Goal: Transaction & Acquisition: Purchase product/service

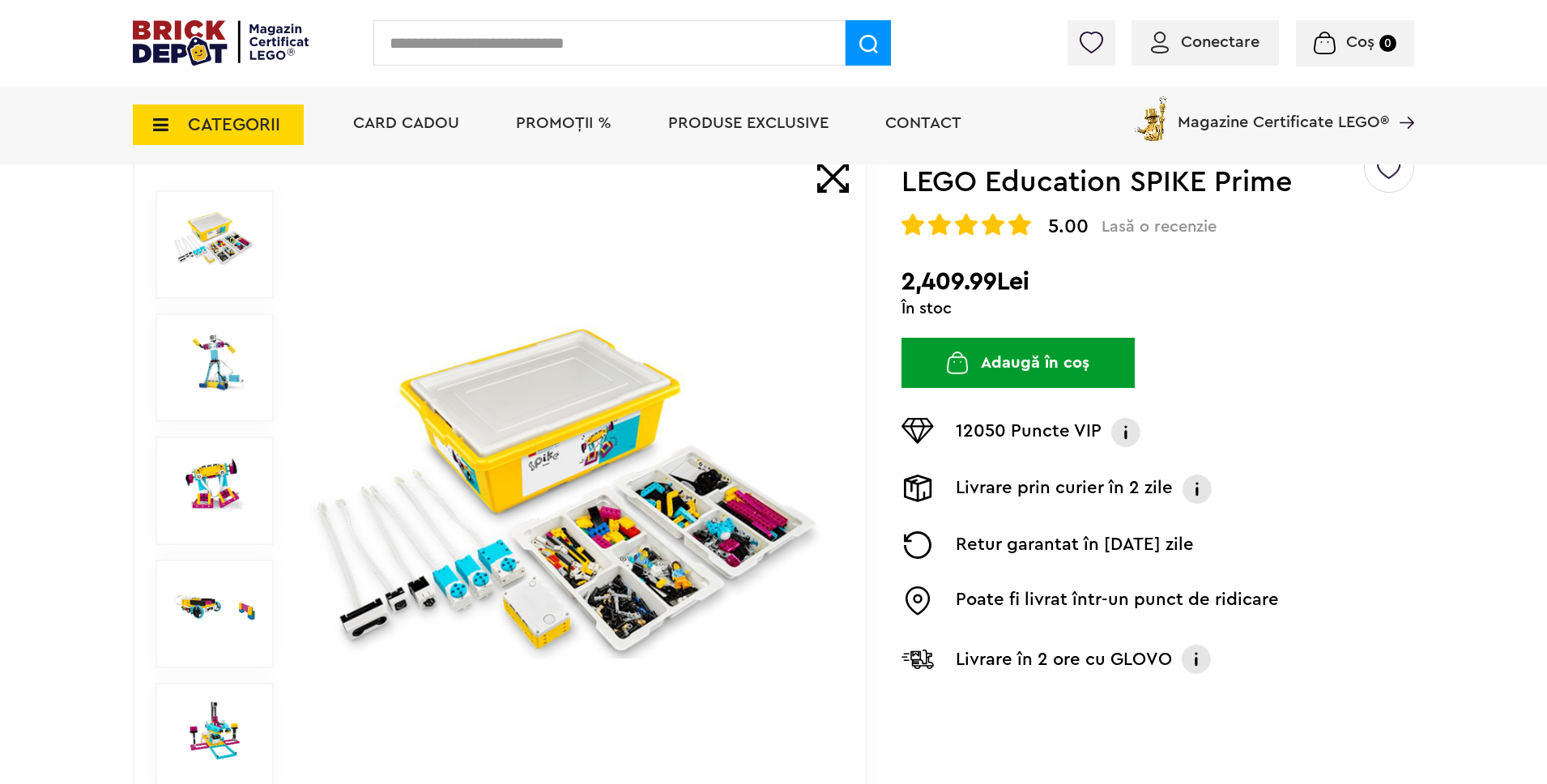
scroll to position [163, 0]
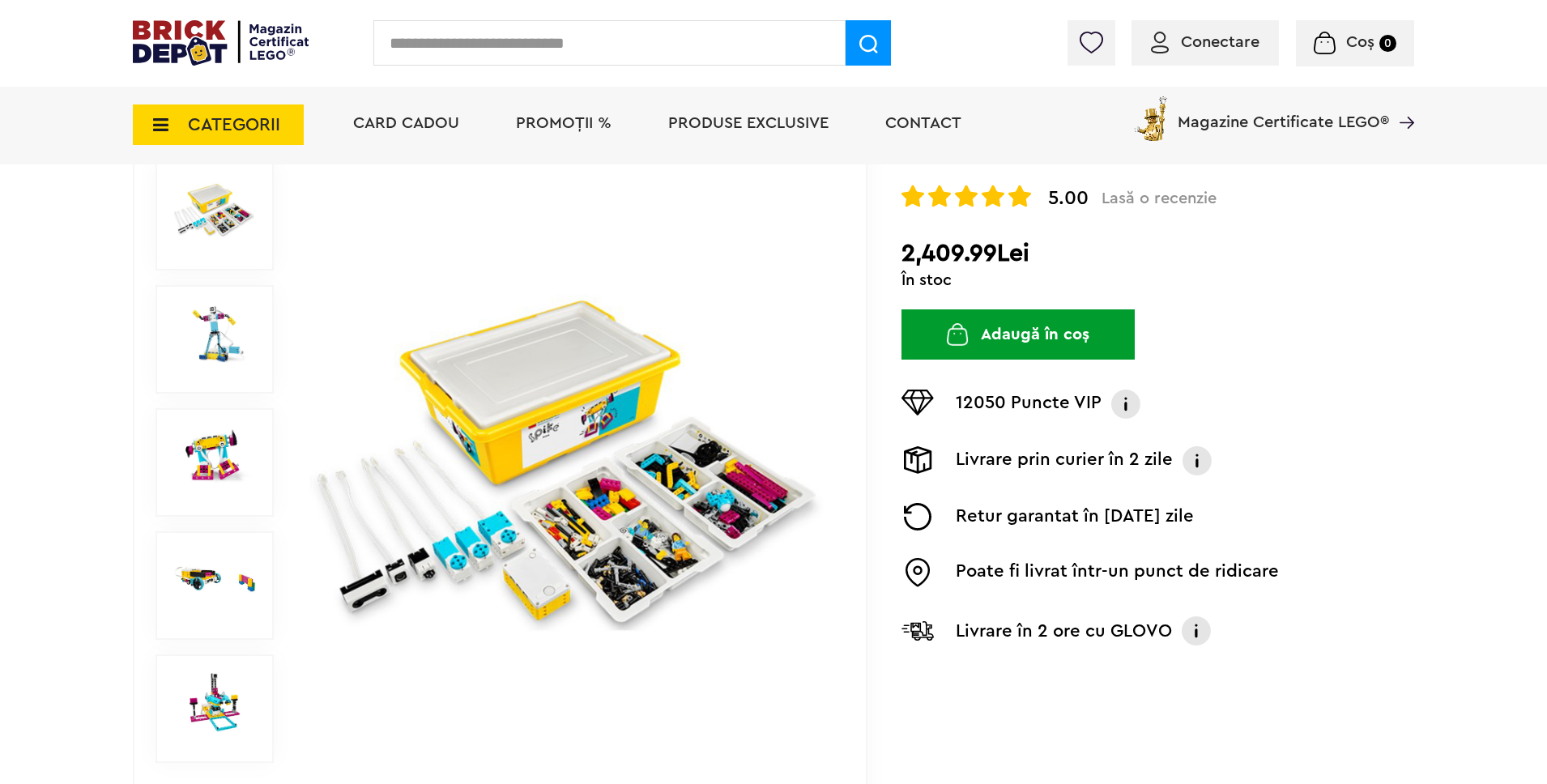
click at [182, 333] on img at bounding box center [214, 333] width 82 height 60
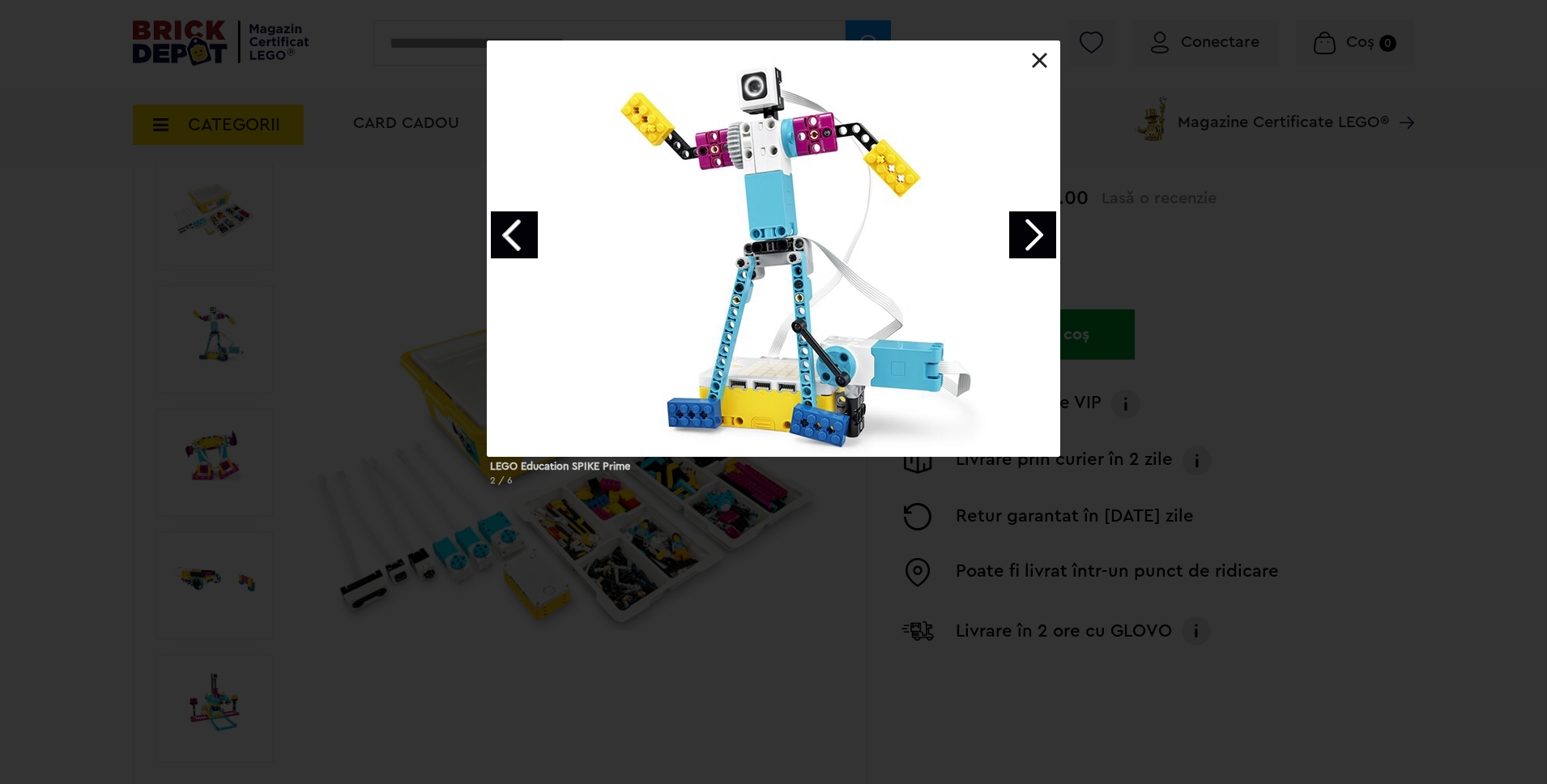
click at [1034, 239] on link "Next image" at bounding box center [1032, 235] width 47 height 47
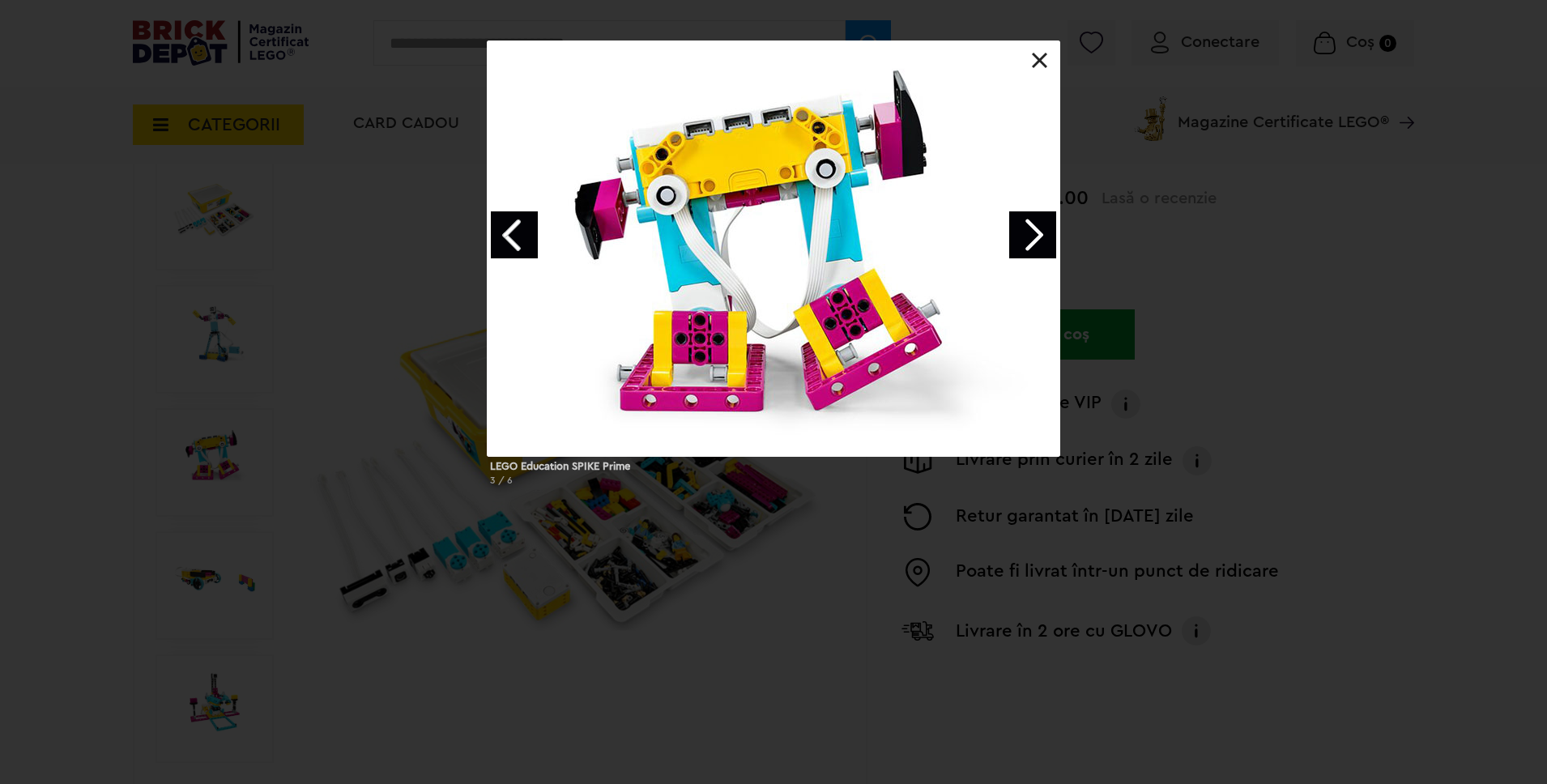
click at [1034, 239] on link "Next image" at bounding box center [1032, 235] width 47 height 47
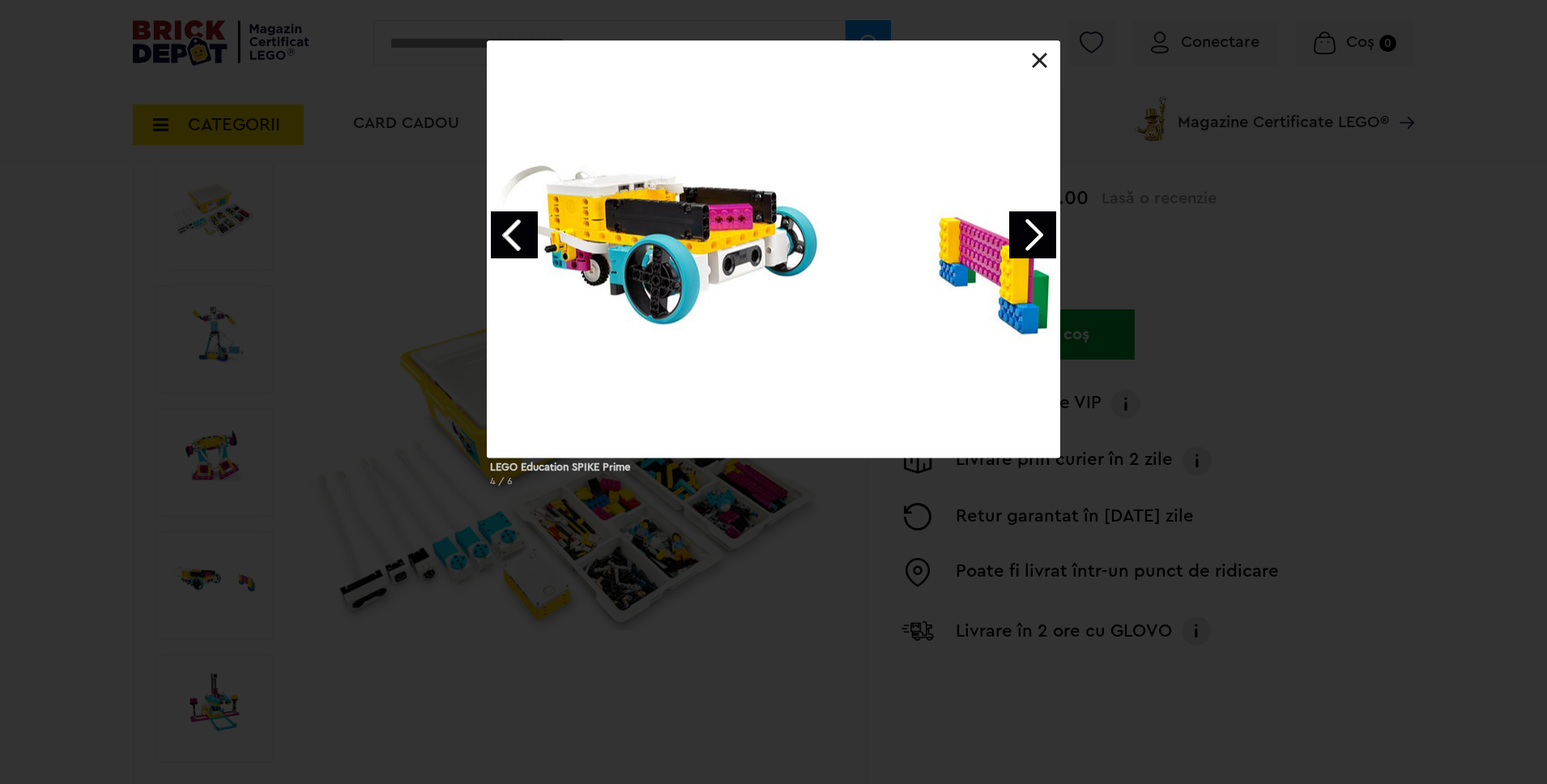
click at [1034, 239] on link "Next image" at bounding box center [1032, 235] width 47 height 47
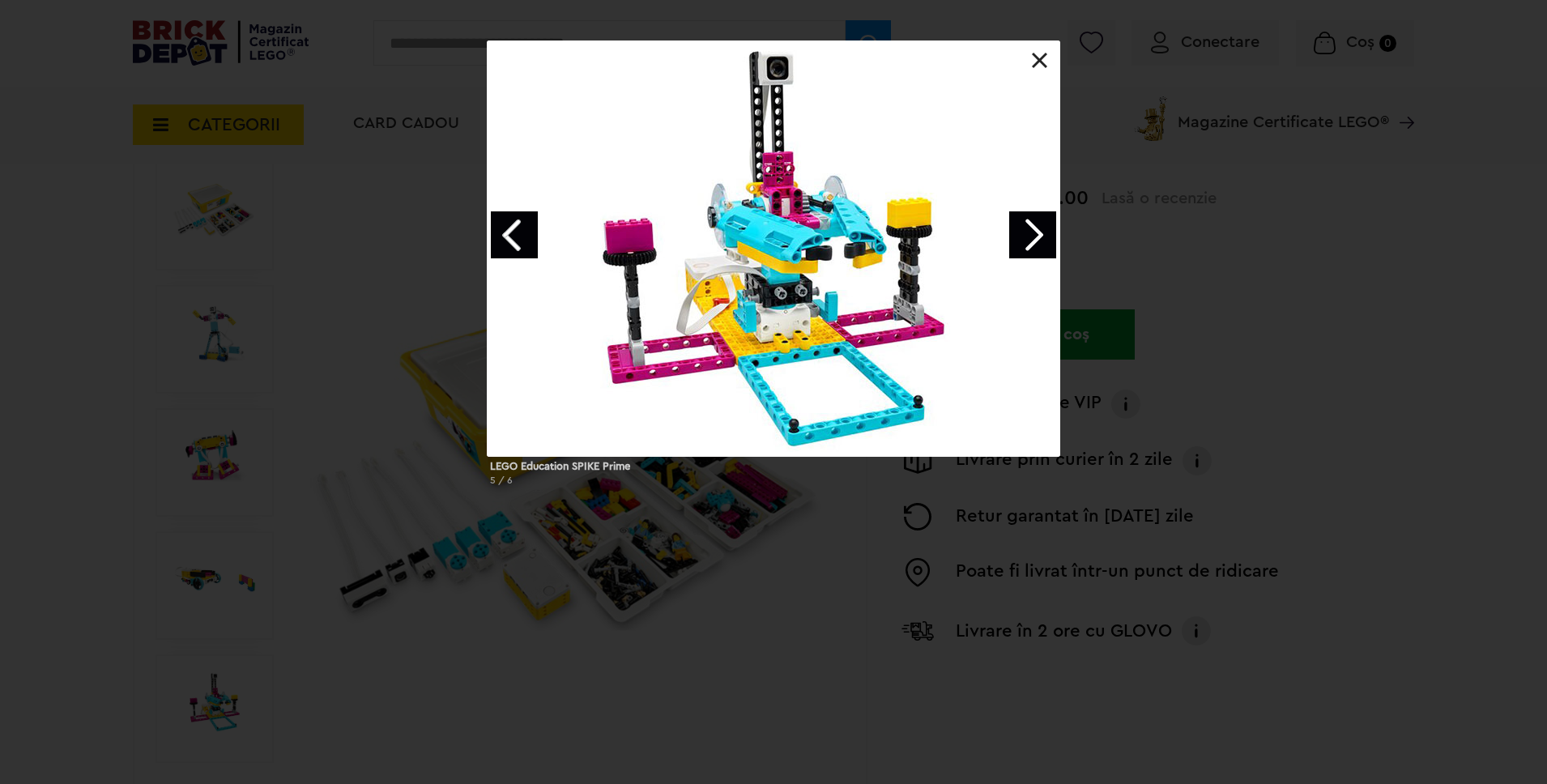
click at [1040, 229] on link "Next image" at bounding box center [1032, 235] width 47 height 47
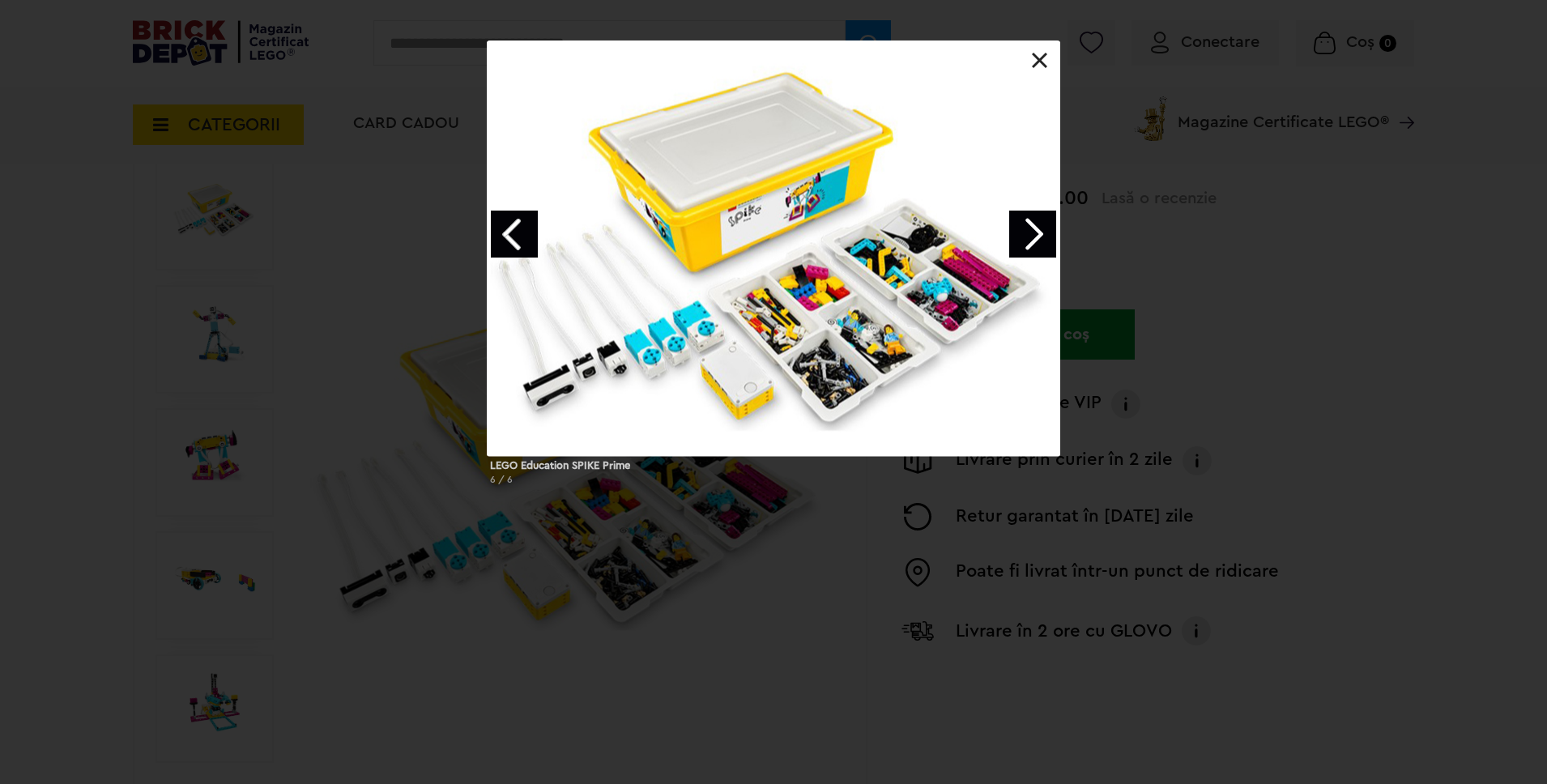
click at [1040, 229] on link "Next image" at bounding box center [1032, 234] width 47 height 47
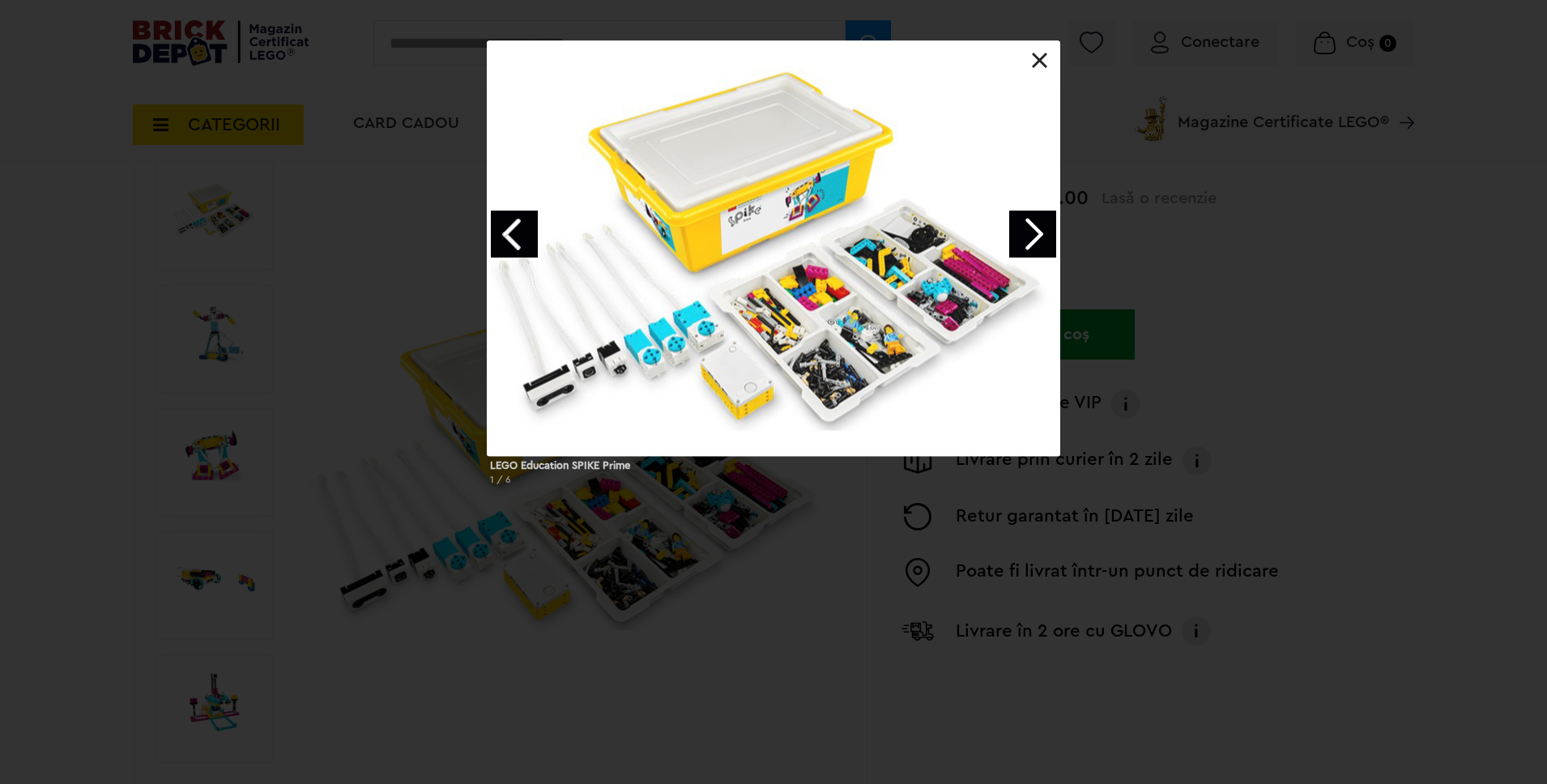
click at [1040, 229] on link "Next image" at bounding box center [1032, 234] width 47 height 47
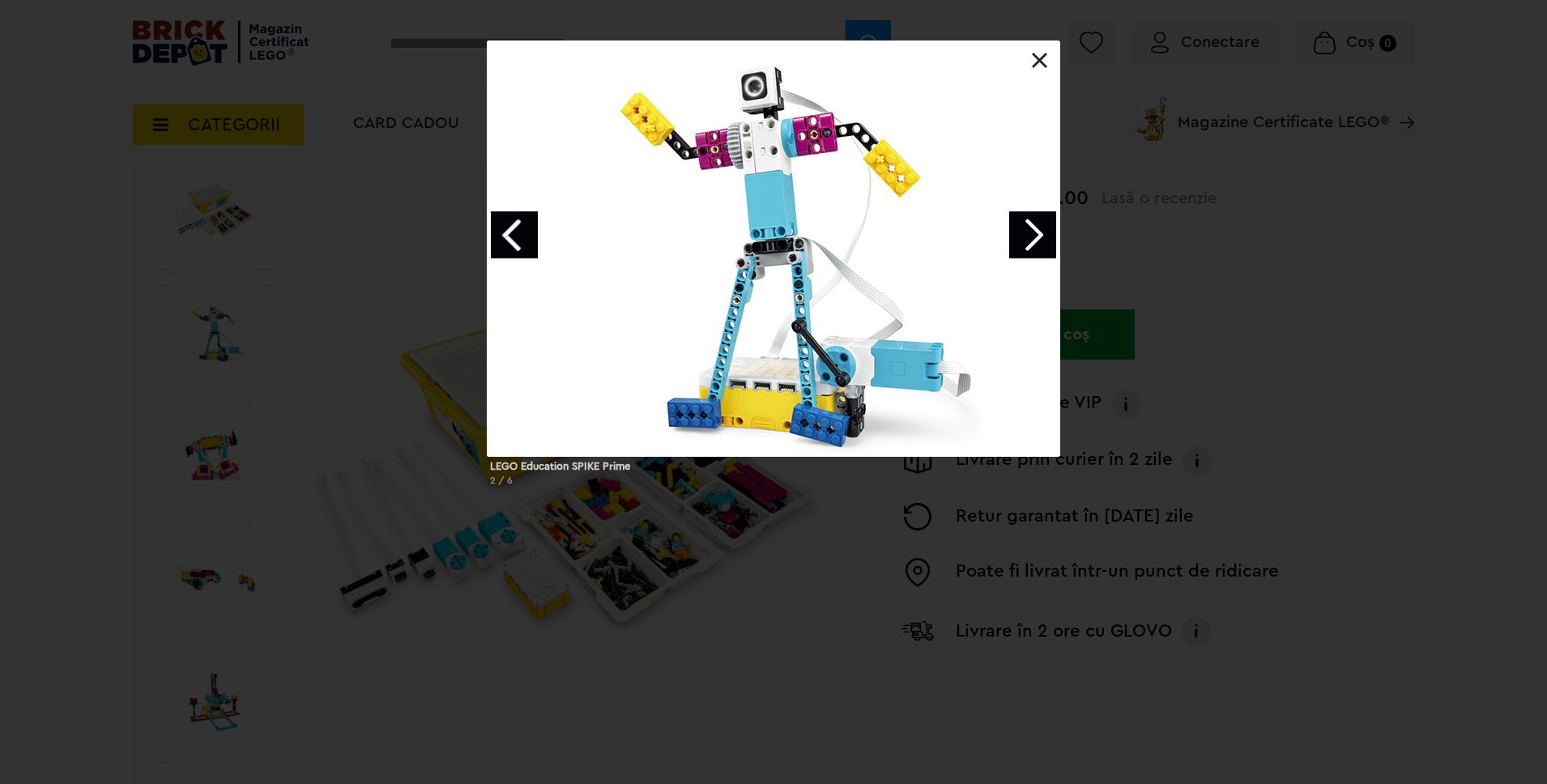
click at [1040, 229] on link "Next image" at bounding box center [1032, 235] width 47 height 47
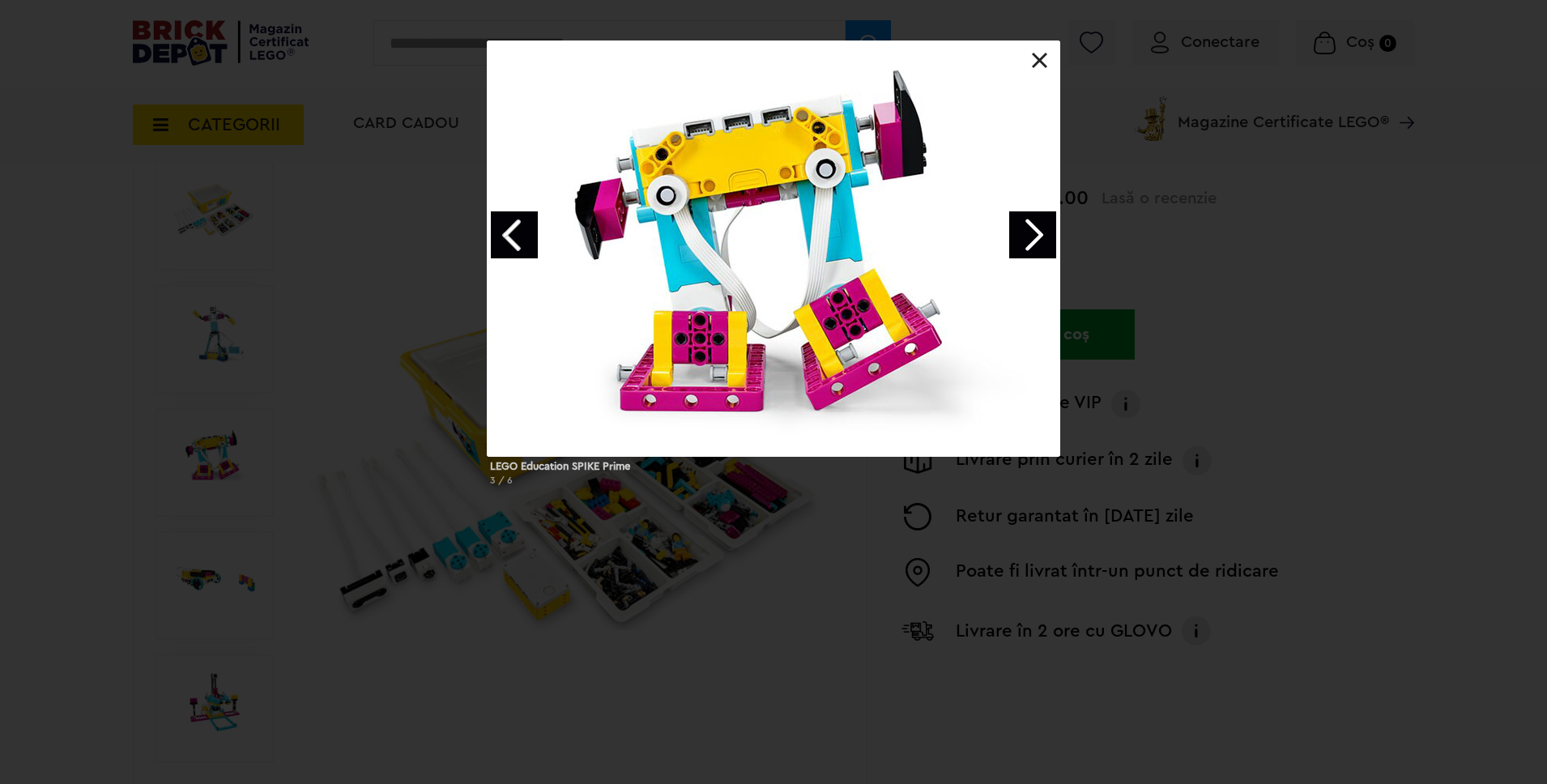
click at [319, 325] on div "LEGO Education SPIKE Prime 3 / 6" at bounding box center [774, 270] width 1547 height 459
